Goal: Information Seeking & Learning: Learn about a topic

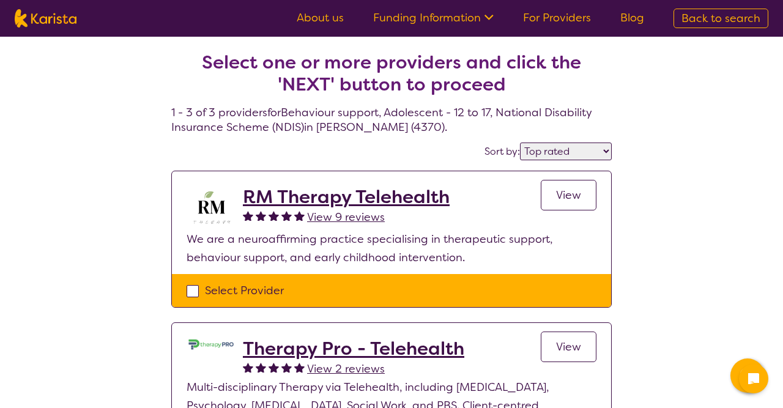
select select "by_score"
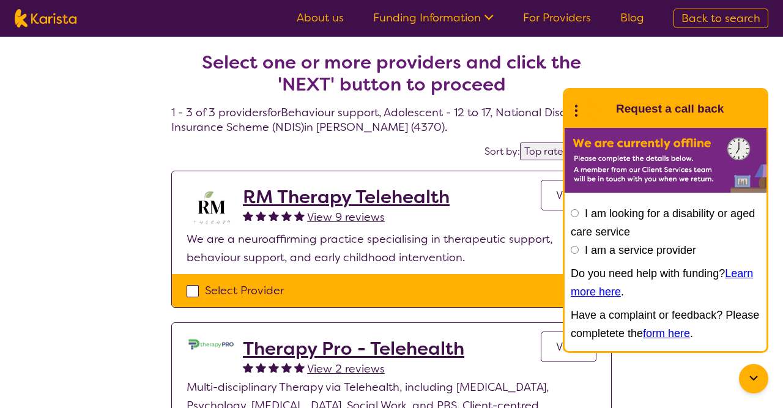
click at [704, 386] on div "Select one or more providers and click the 'NEXT' button to proceed 1 - 3 of 3 …" at bounding box center [391, 356] width 783 height 638
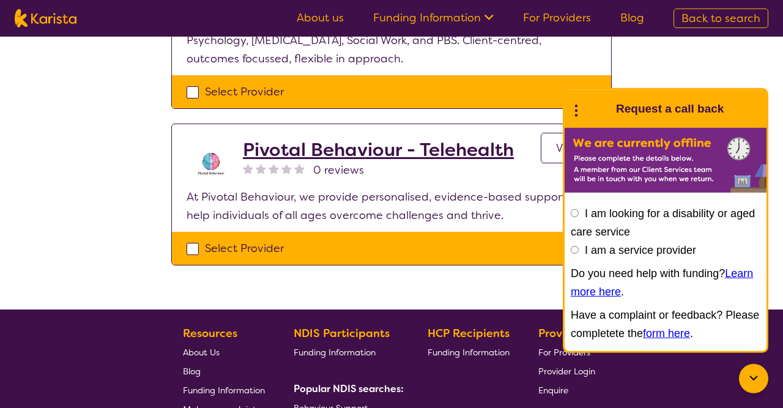
scroll to position [367, 0]
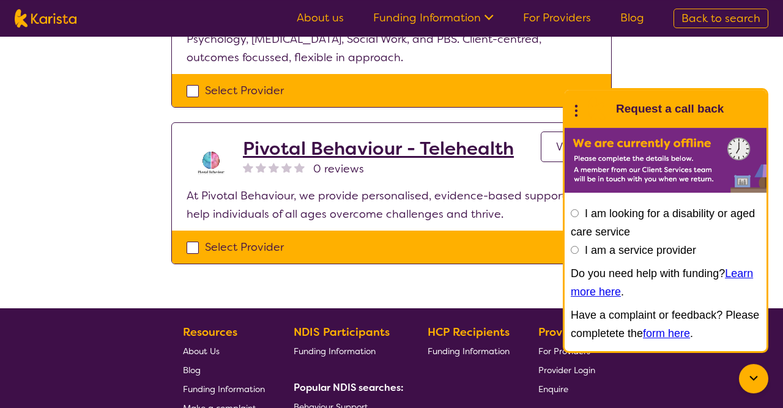
click at [761, 377] on icon at bounding box center [753, 378] width 15 height 15
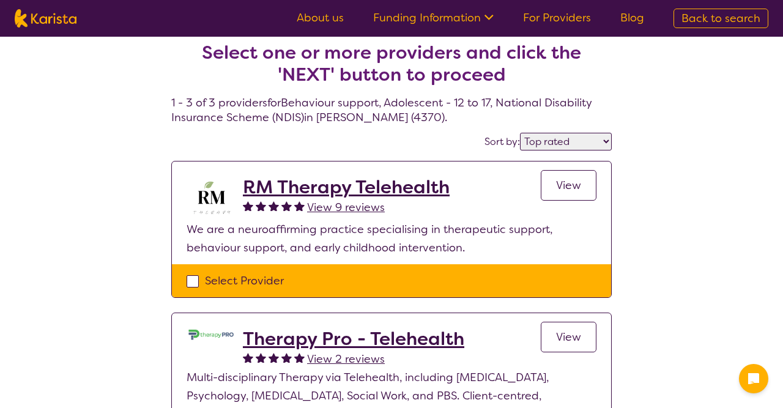
scroll to position [0, 0]
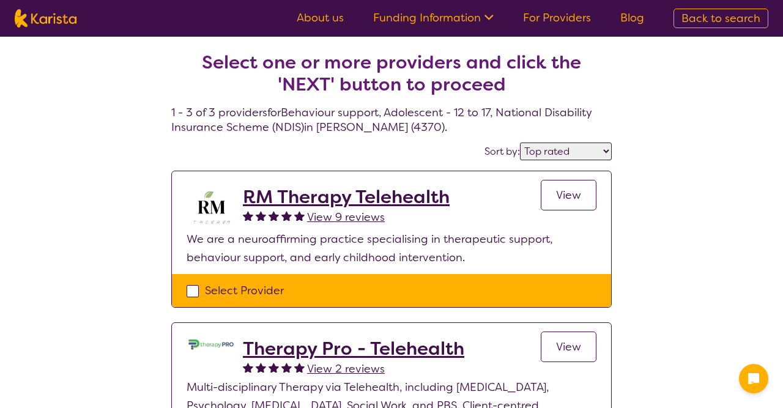
click at [62, 18] on img at bounding box center [46, 18] width 62 height 18
select select "Behaviour support"
select select "AS"
select select "NDIS"
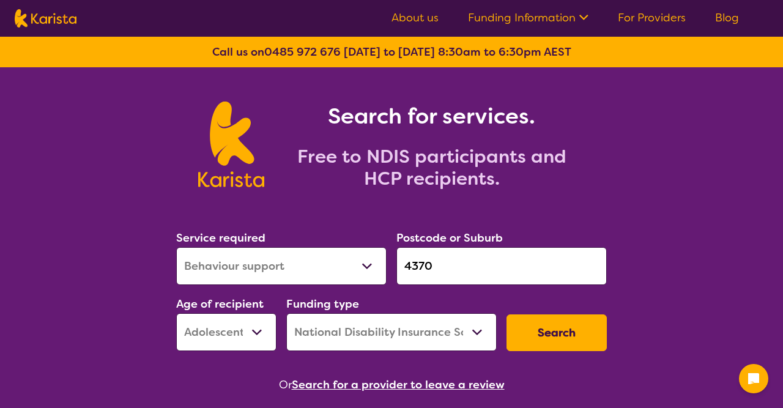
click at [258, 331] on select "Early Childhood - 0 to 9 Child - 10 to 11 Adolescent - 12 to 17 Adult - 18 to 6…" at bounding box center [226, 332] width 100 height 38
click option at bounding box center [0, 0] width 0 height 0
click at [570, 333] on button "Search" at bounding box center [557, 333] width 100 height 37
click at [560, 344] on button "Search" at bounding box center [557, 333] width 100 height 37
click at [571, 337] on button "Search" at bounding box center [557, 333] width 100 height 37
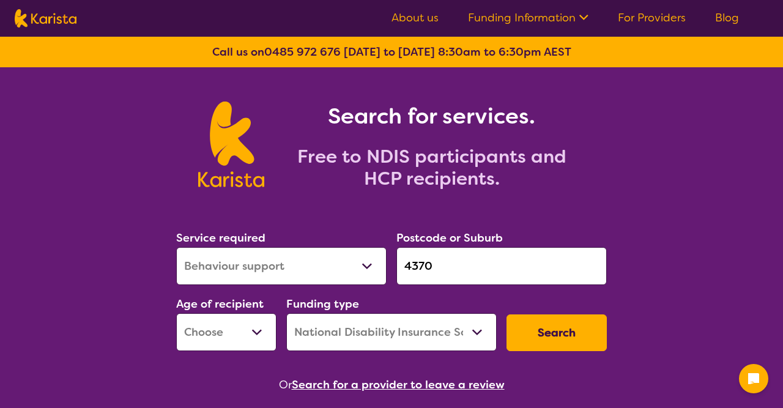
click at [251, 332] on select "Early Childhood - 0 to 9 Child - 10 to 11 Adolescent - 12 to 17 Adult - 18 to 6…" at bounding box center [226, 332] width 100 height 38
select select "AD"
click option "Adult - 18 to 64" at bounding box center [0, 0] width 0 height 0
click at [586, 331] on button "Search" at bounding box center [557, 333] width 100 height 37
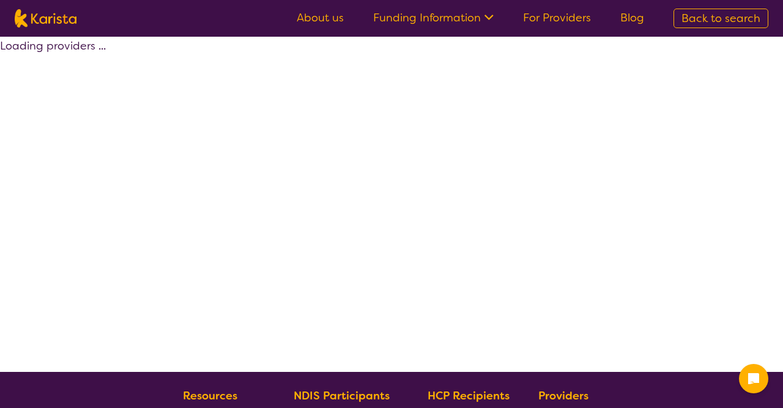
select select "by_score"
